Goal: Task Accomplishment & Management: Manage account settings

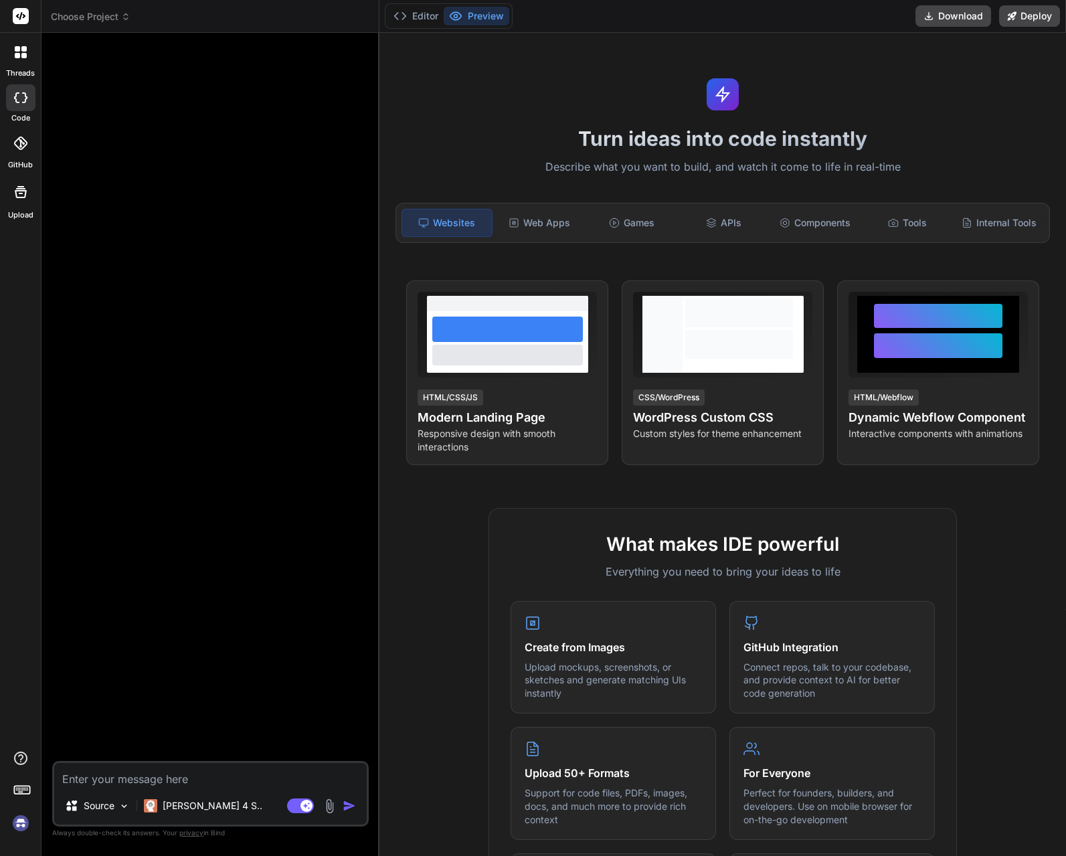
click at [25, 823] on img at bounding box center [20, 822] width 23 height 23
type textarea "x"
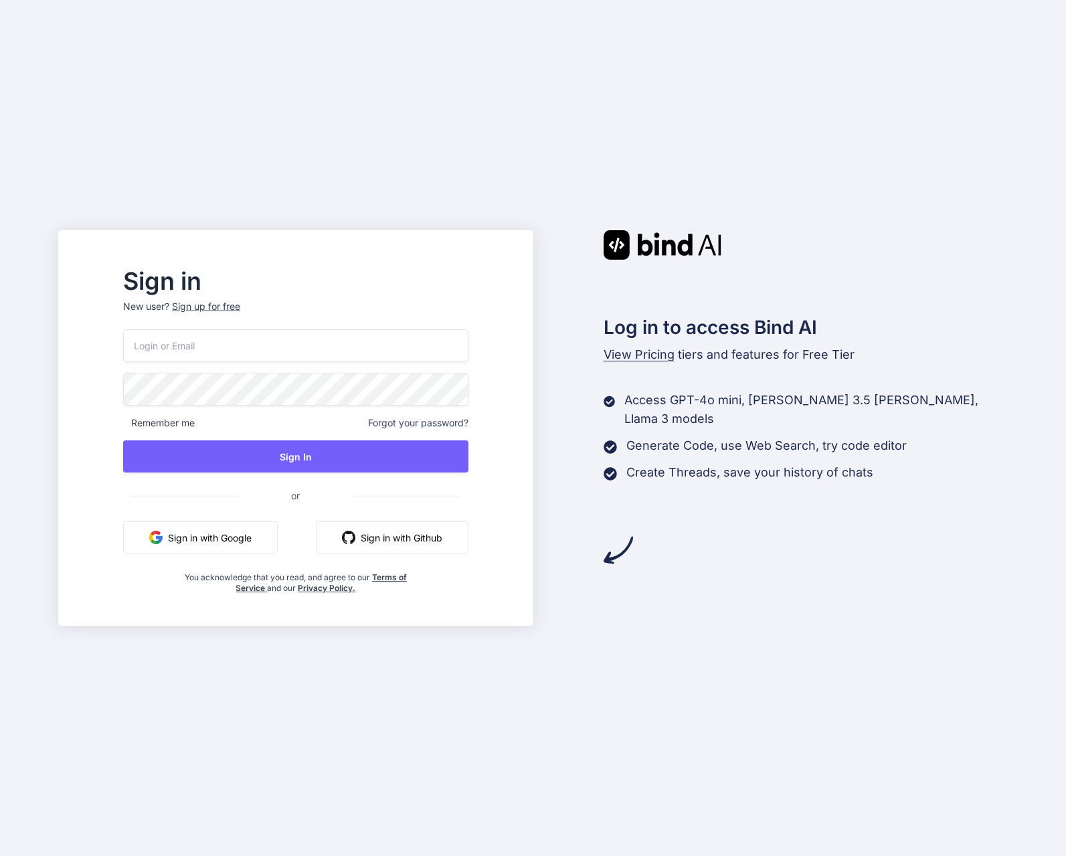
click at [347, 364] on div "Remember me Forgot your password? Sign In or Sign in with Google Sign in with G…" at bounding box center [295, 461] width 345 height 264
type input "[EMAIL_ADDRESS][DOMAIN_NAME]"
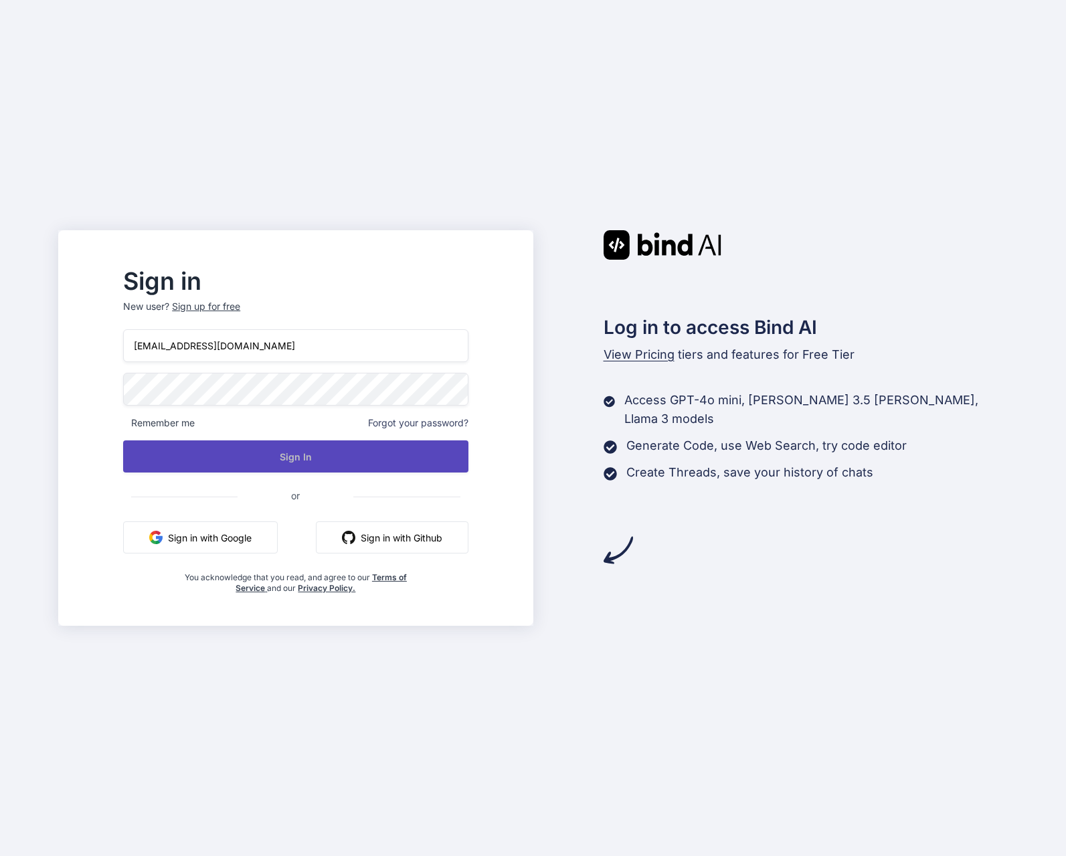
click at [316, 462] on button "Sign In" at bounding box center [295, 456] width 345 height 32
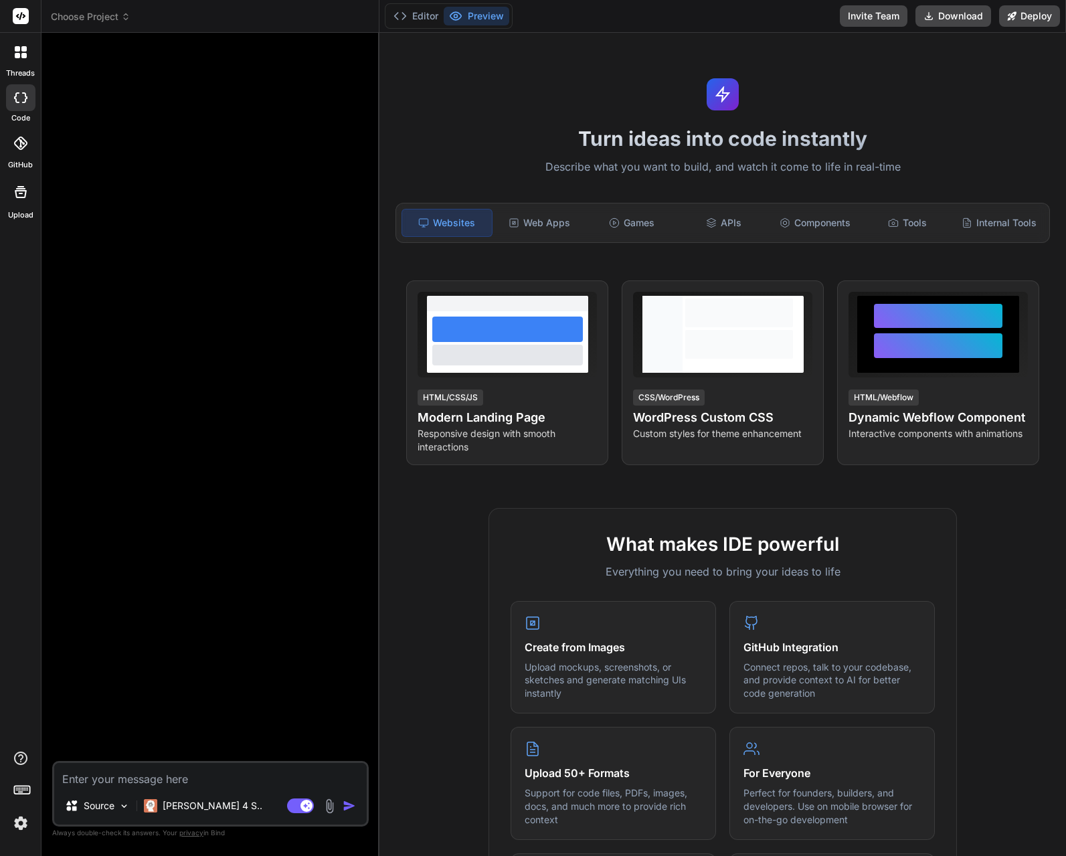
type textarea "x"
click at [22, 829] on img at bounding box center [20, 822] width 23 height 23
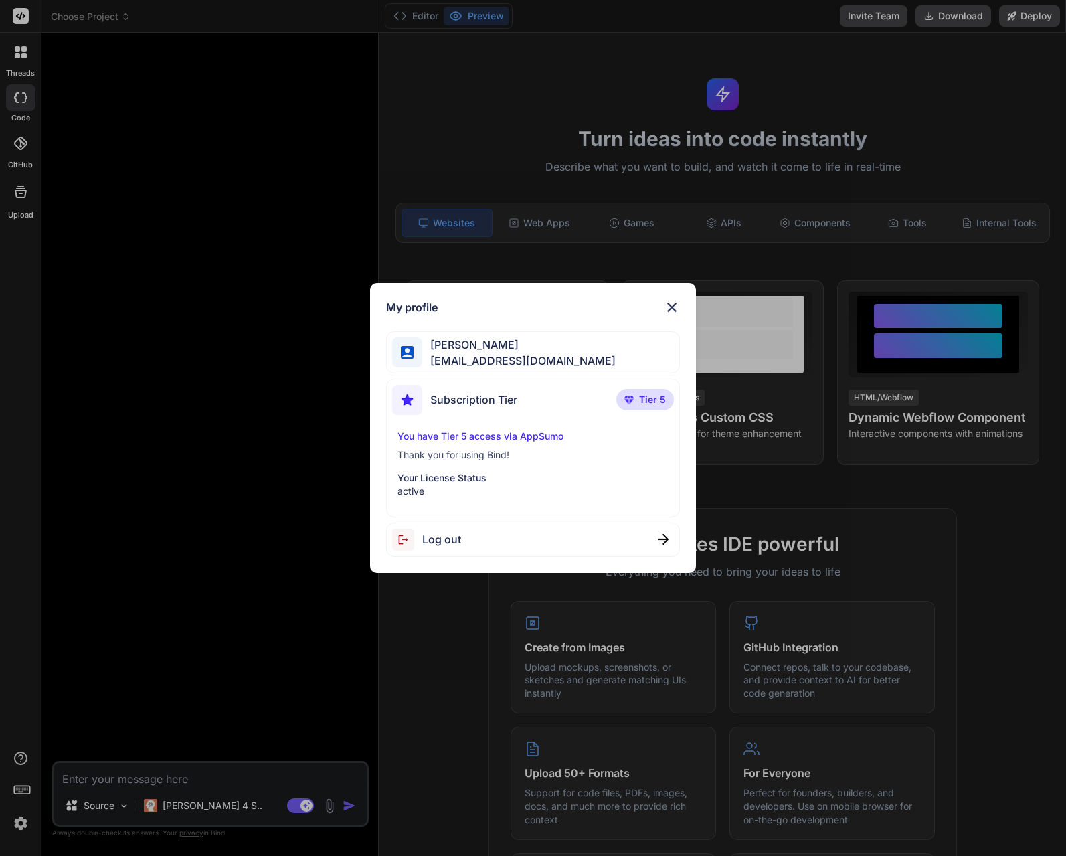
click at [546, 403] on div "Subscription Tier Tier 5" at bounding box center [533, 402] width 282 height 35
click at [439, 486] on p "active" at bounding box center [532, 490] width 271 height 13
click at [497, 439] on p "You have Tier 5 access via AppSumo" at bounding box center [532, 435] width 271 height 13
click at [497, 435] on p "You have Tier 5 access via AppSumo" at bounding box center [532, 435] width 271 height 13
click at [466, 340] on span "Stephen Hollingsworth" at bounding box center [518, 344] width 193 height 16
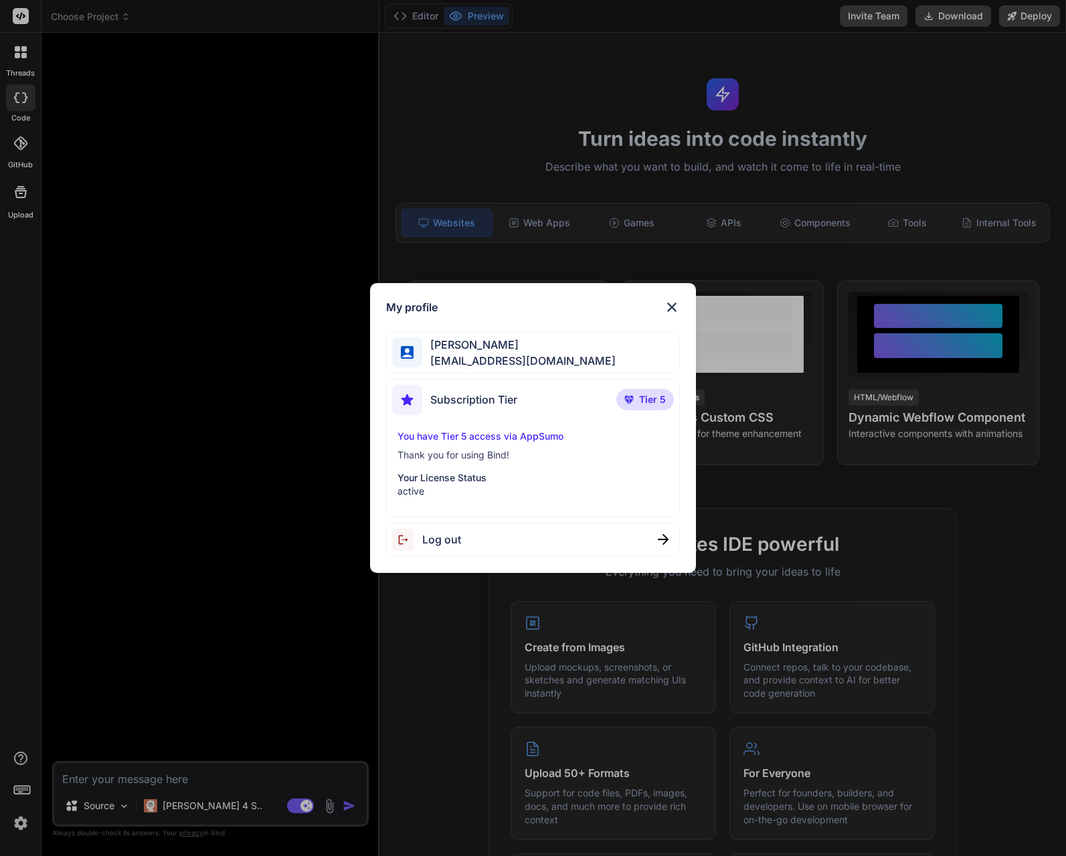
click at [464, 344] on span "Stephen Hollingsworth" at bounding box center [518, 344] width 193 height 16
click at [422, 403] on img at bounding box center [407, 400] width 30 height 30
click at [633, 404] on p "Tier 5" at bounding box center [645, 399] width 58 height 21
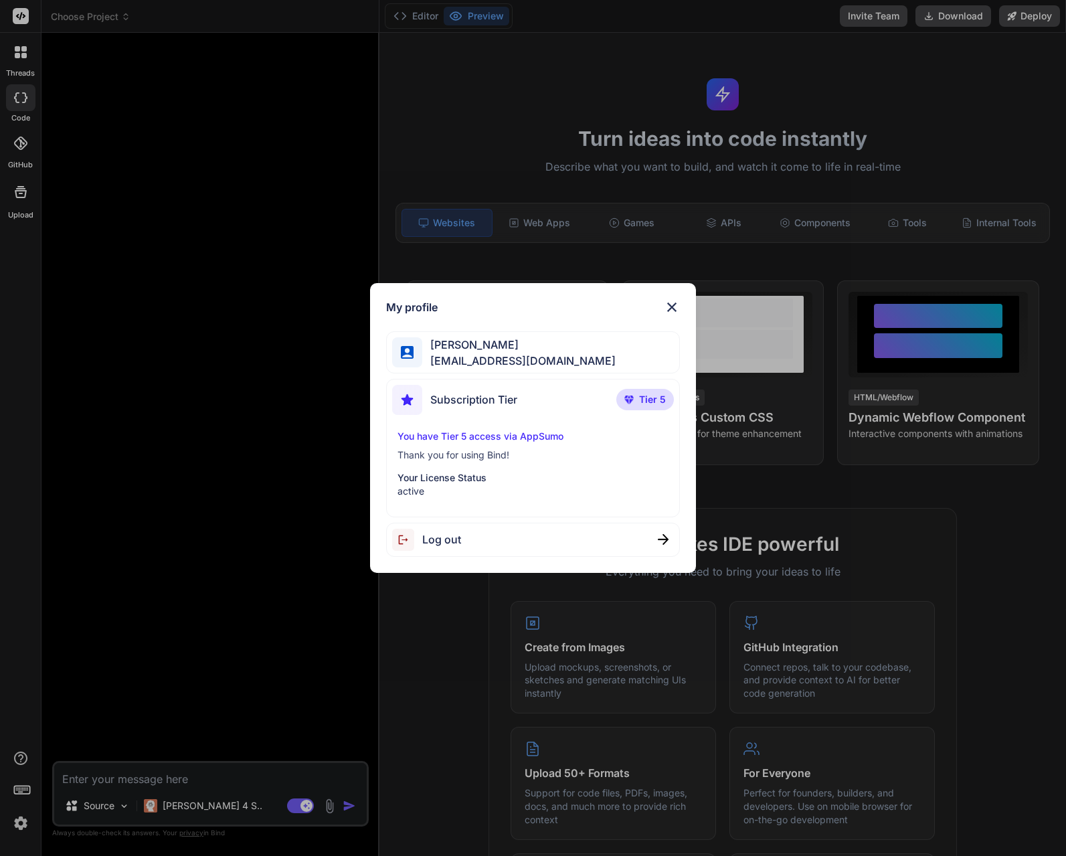
click at [429, 435] on p "You have Tier 5 access via AppSumo" at bounding box center [532, 435] width 271 height 13
drag, startPoint x: 667, startPoint y: 300, endPoint x: 671, endPoint y: 312, distance: 12.1
click at [667, 301] on img at bounding box center [672, 307] width 16 height 16
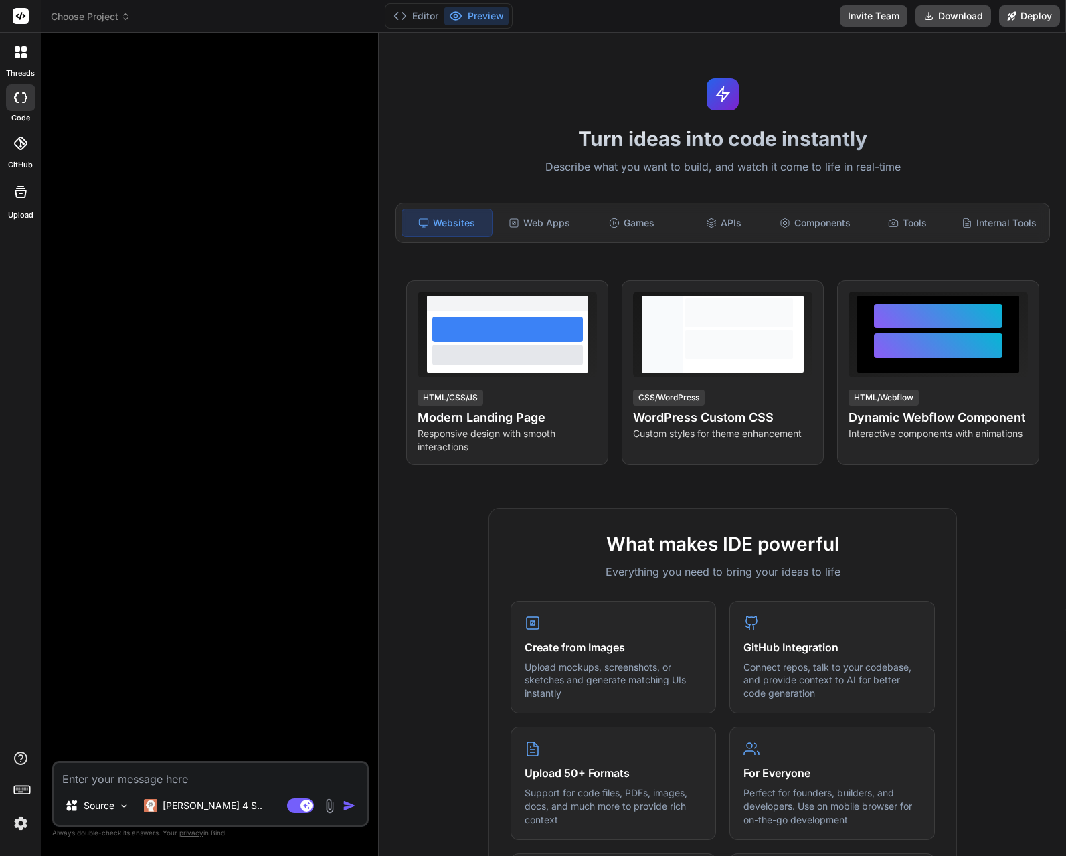
click at [21, 787] on rect at bounding box center [20, 787] width 1 height 1
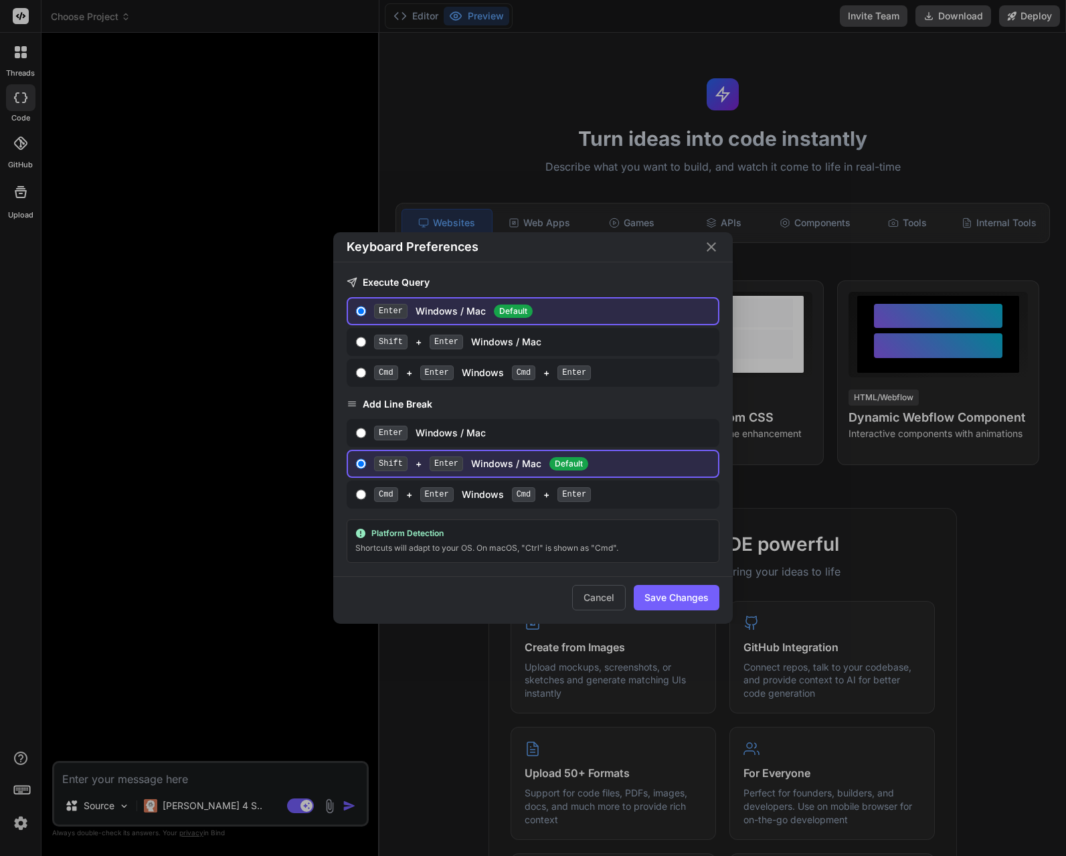
click at [710, 243] on icon "Close" at bounding box center [711, 247] width 16 height 16
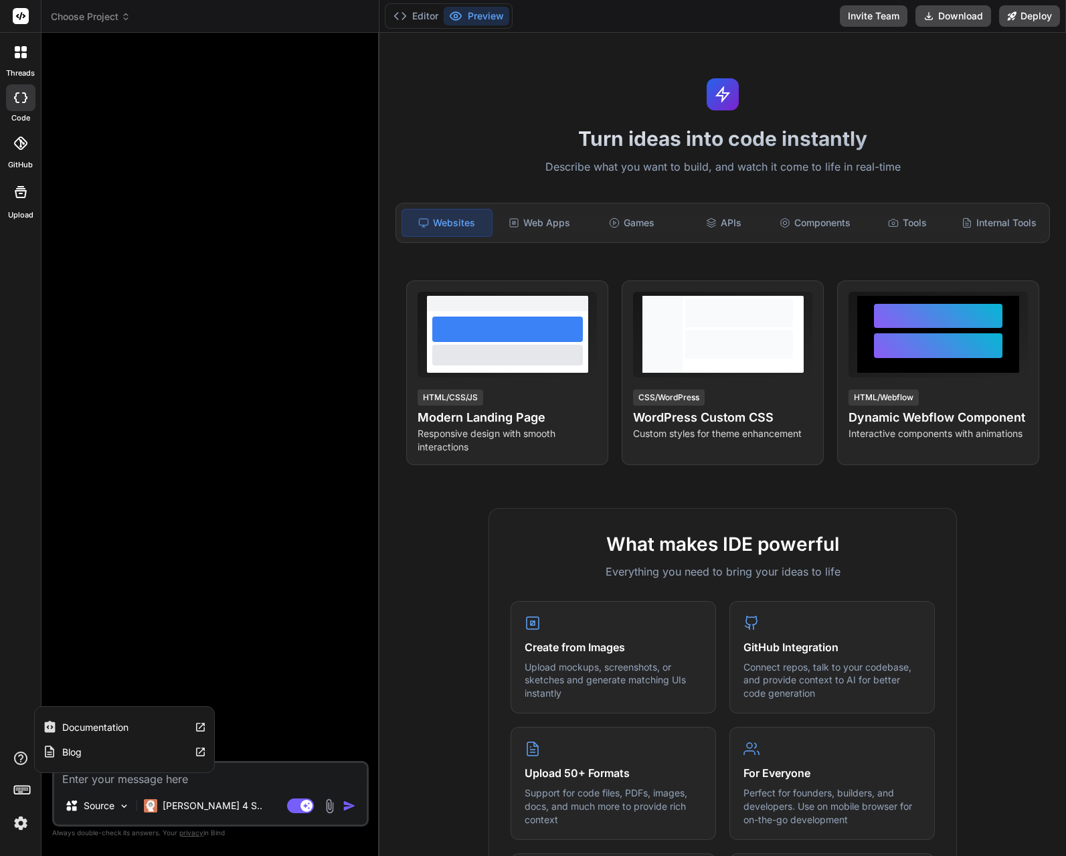
click at [25, 755] on icon at bounding box center [21, 758] width 16 height 16
click at [25, 755] on icon at bounding box center [20, 757] width 13 height 13
click at [21, 17] on rect at bounding box center [21, 16] width 16 height 16
click at [886, 16] on button "Invite Team" at bounding box center [874, 15] width 68 height 21
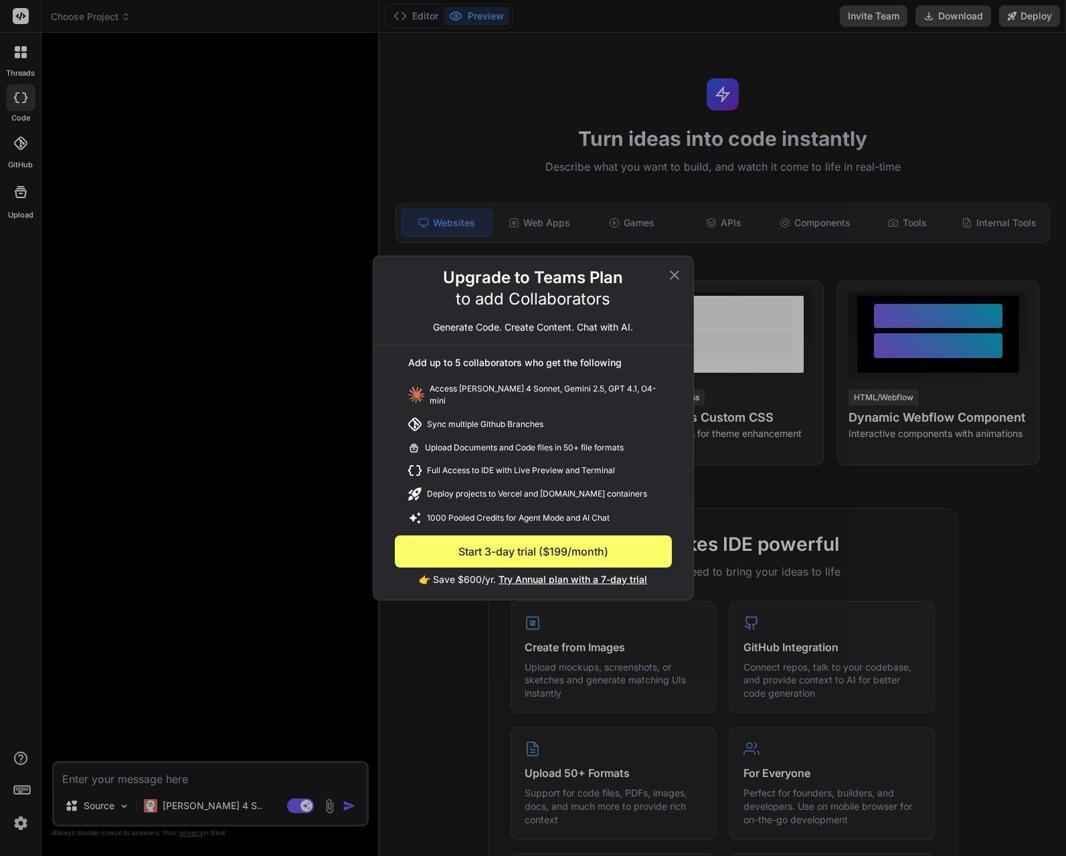
click at [668, 281] on icon at bounding box center [674, 275] width 16 height 16
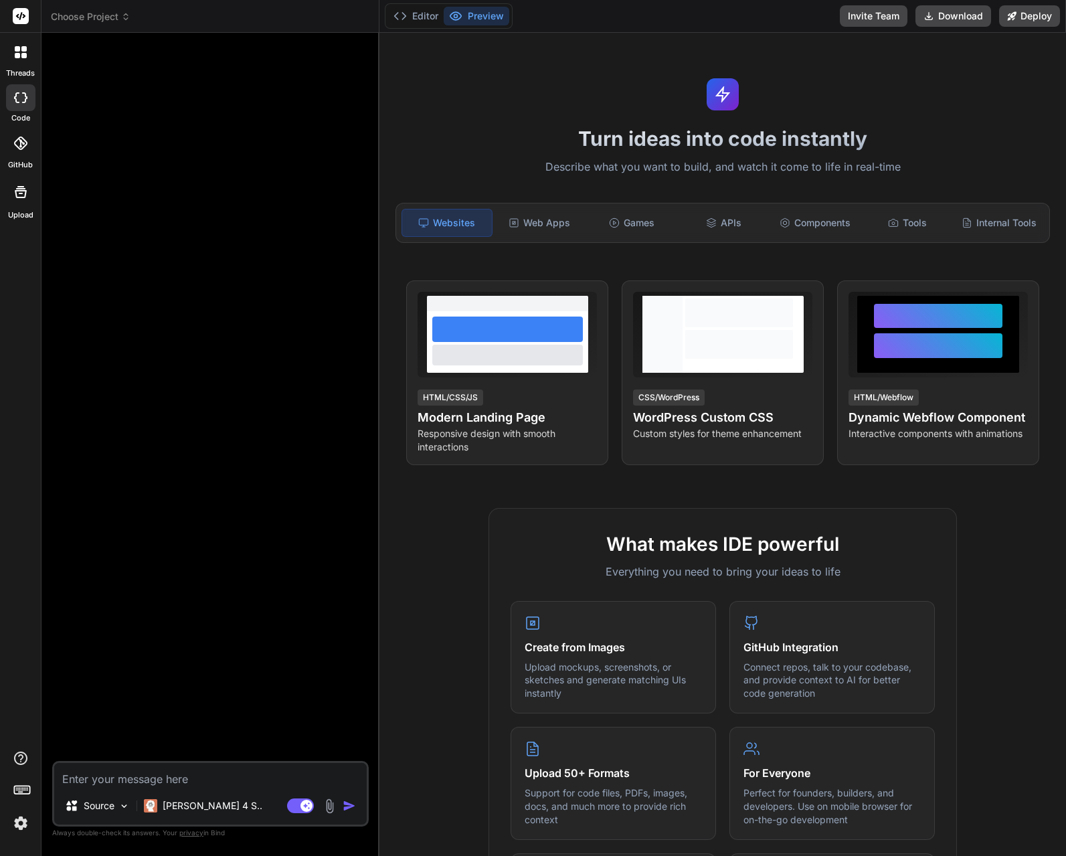
click at [21, 825] on img at bounding box center [20, 822] width 23 height 23
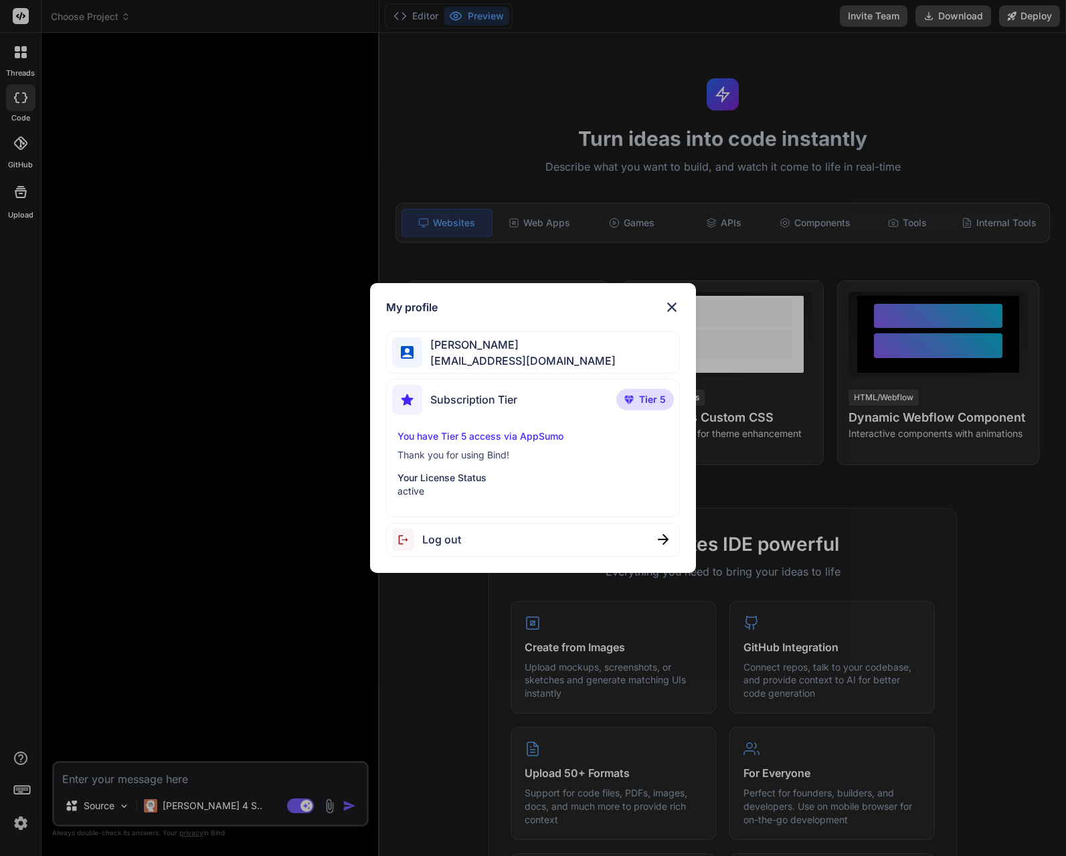
click at [477, 478] on p "Your License Status" at bounding box center [532, 477] width 271 height 13
click at [453, 455] on p "Thank you for using Bind!" at bounding box center [532, 454] width 271 height 13
click at [455, 435] on p "You have Tier 5 access via AppSumo" at bounding box center [532, 435] width 271 height 13
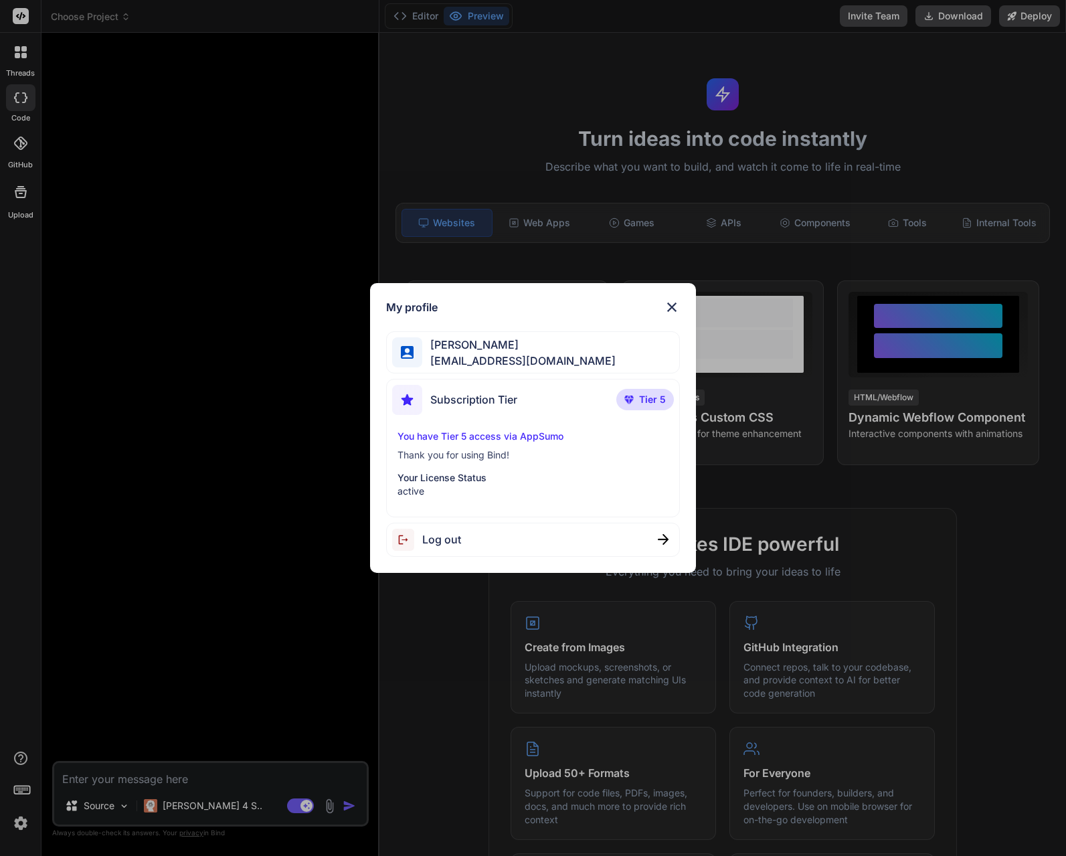
click at [529, 434] on p "You have Tier 5 access via AppSumo" at bounding box center [532, 435] width 271 height 13
click at [528, 434] on p "You have Tier 5 access via AppSumo" at bounding box center [532, 435] width 271 height 13
click at [640, 397] on span "Tier 5" at bounding box center [652, 399] width 27 height 13
click at [526, 355] on span "[EMAIL_ADDRESS][DOMAIN_NAME]" at bounding box center [518, 361] width 193 height 16
click at [510, 405] on span "Subscription Tier" at bounding box center [473, 399] width 87 height 16
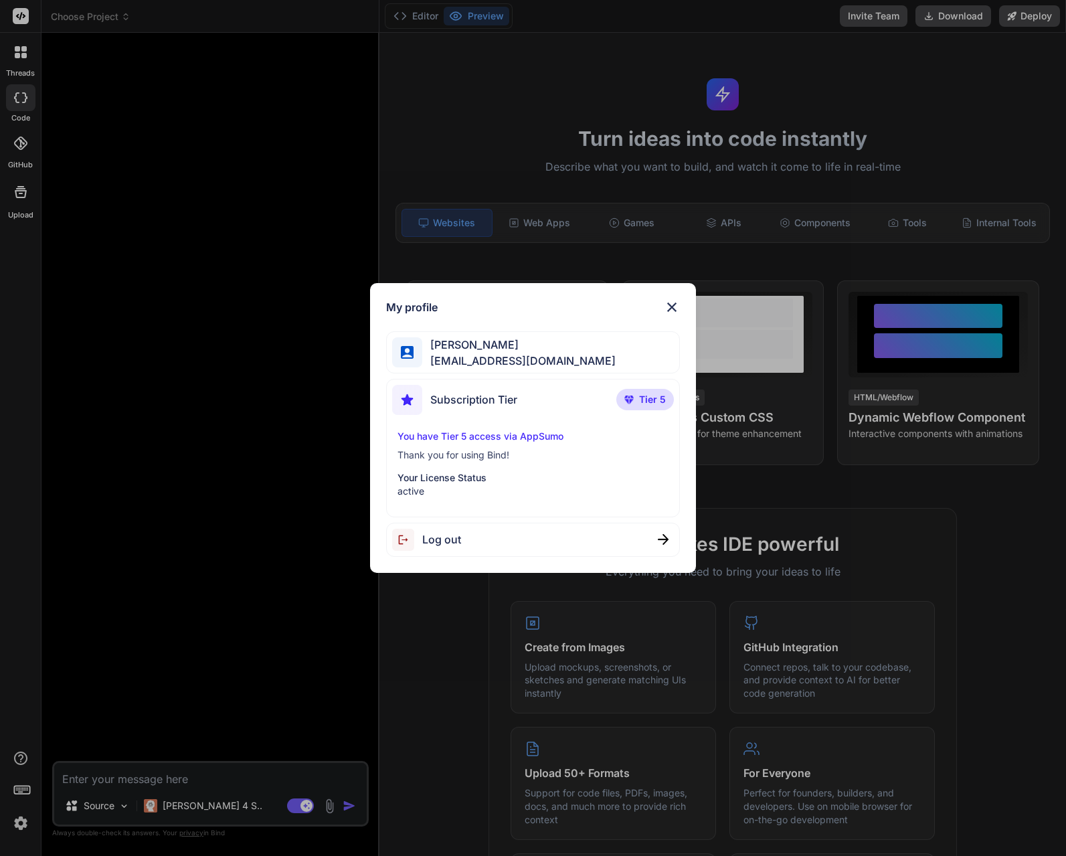
click at [435, 466] on div "You have Tier 5 access via AppSumo Thank you for using Bind! Your License Statu…" at bounding box center [533, 463] width 282 height 68
click at [668, 306] on img at bounding box center [672, 307] width 16 height 16
